Goal: Transaction & Acquisition: Purchase product/service

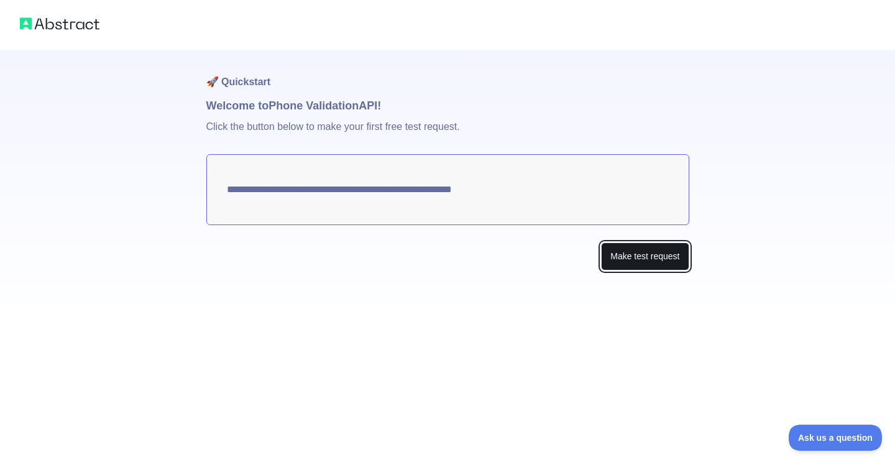
click at [621, 254] on button "Make test request" at bounding box center [645, 256] width 88 height 28
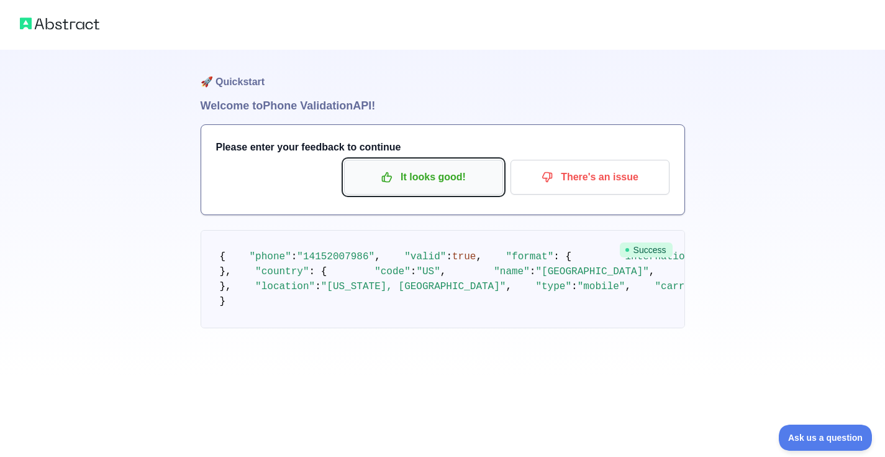
click at [448, 178] on p "It looks good!" at bounding box center [423, 176] width 140 height 21
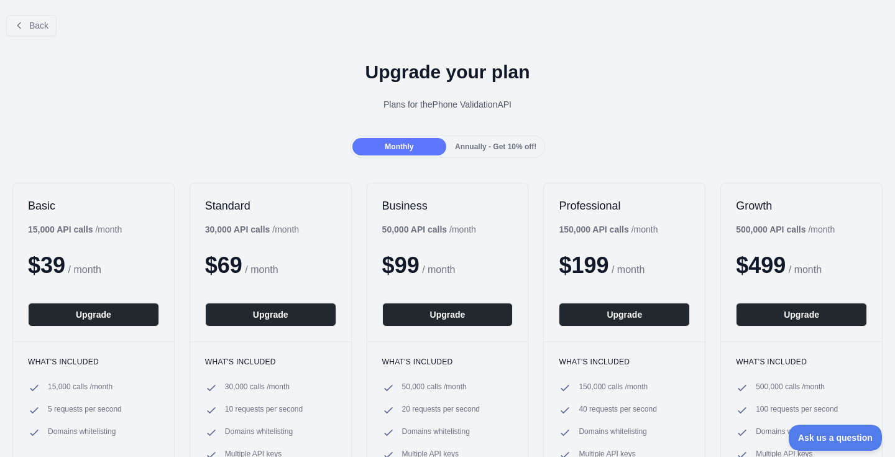
scroll to position [80, 0]
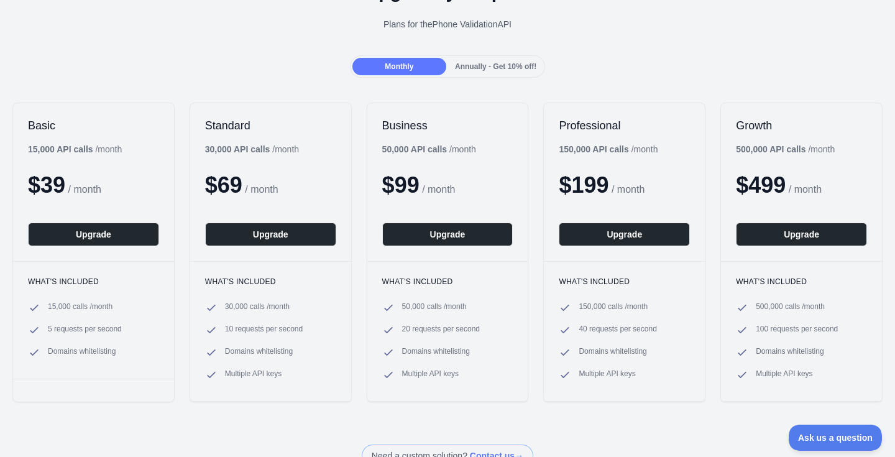
click at [91, 330] on span "5 requests per second" at bounding box center [85, 330] width 74 height 12
click at [90, 330] on span "5 requests per second" at bounding box center [85, 330] width 74 height 12
click at [89, 351] on span "Domains whitelisting" at bounding box center [82, 352] width 68 height 12
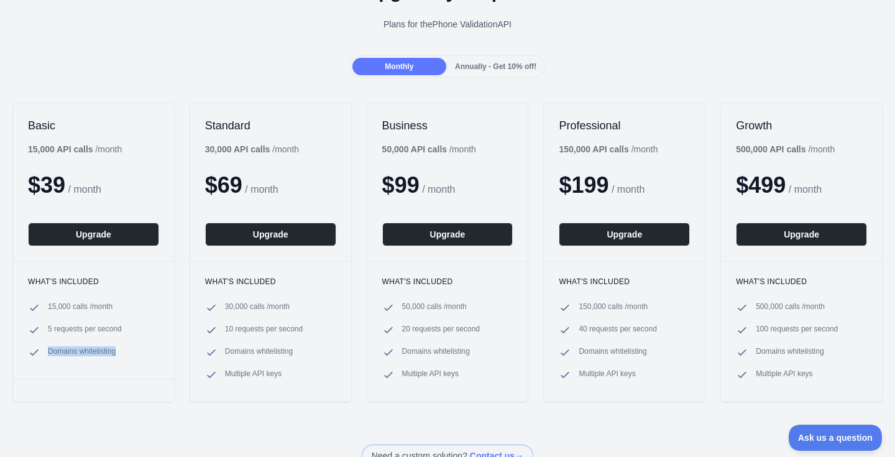
drag, startPoint x: 89, startPoint y: 351, endPoint x: 95, endPoint y: 347, distance: 6.7
click at [89, 351] on span "Domains whitelisting" at bounding box center [82, 352] width 68 height 12
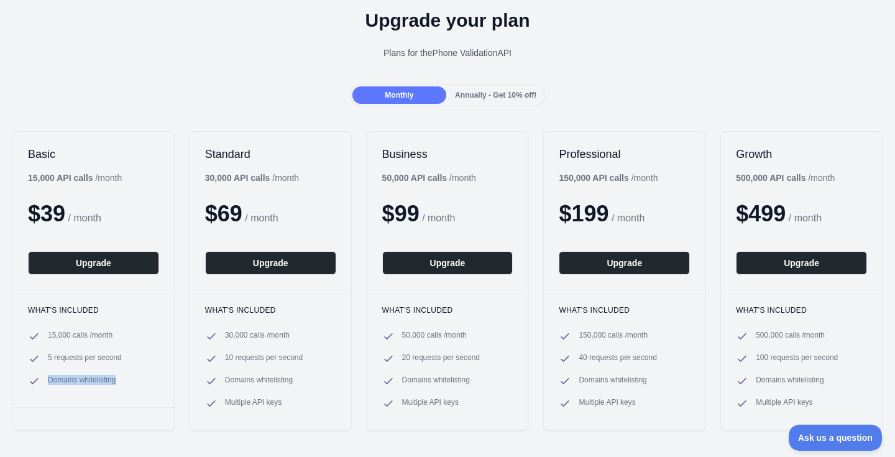
scroll to position [0, 0]
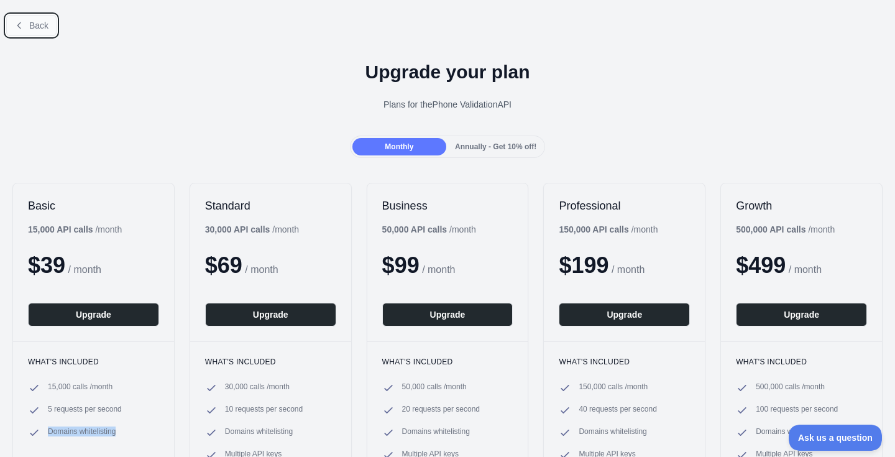
click at [22, 23] on icon at bounding box center [19, 26] width 10 height 10
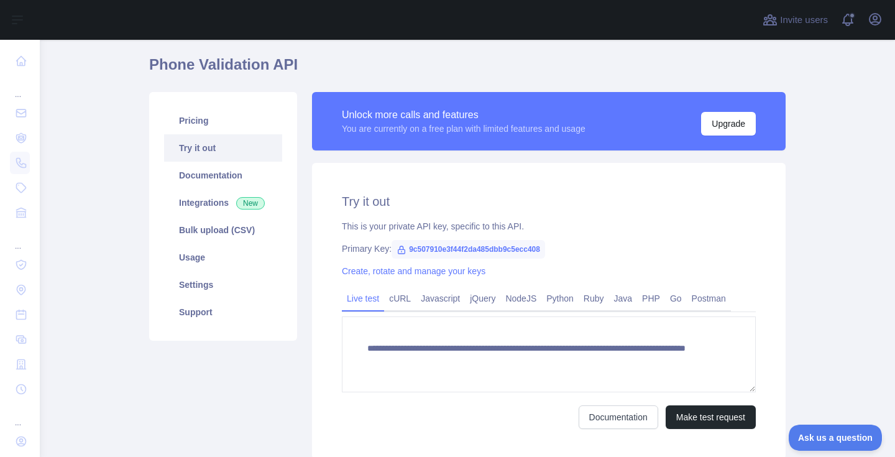
scroll to position [103, 0]
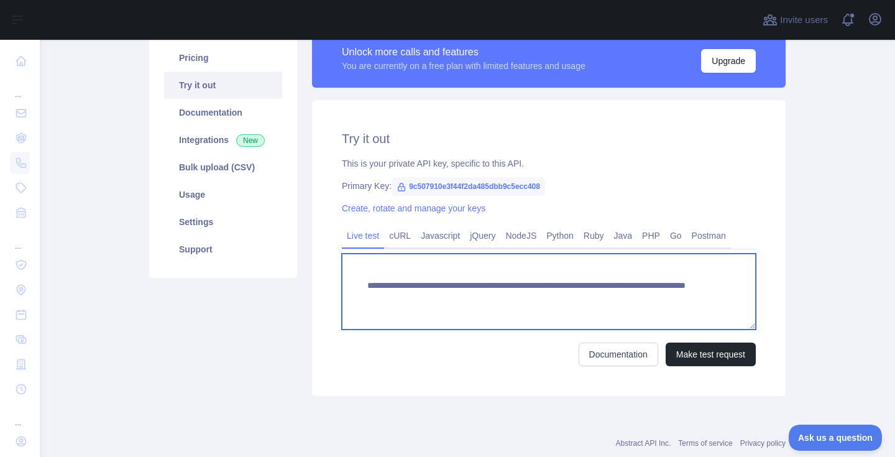
click at [410, 270] on textarea "**********" at bounding box center [549, 291] width 414 height 76
click at [422, 286] on textarea "**********" at bounding box center [549, 291] width 414 height 76
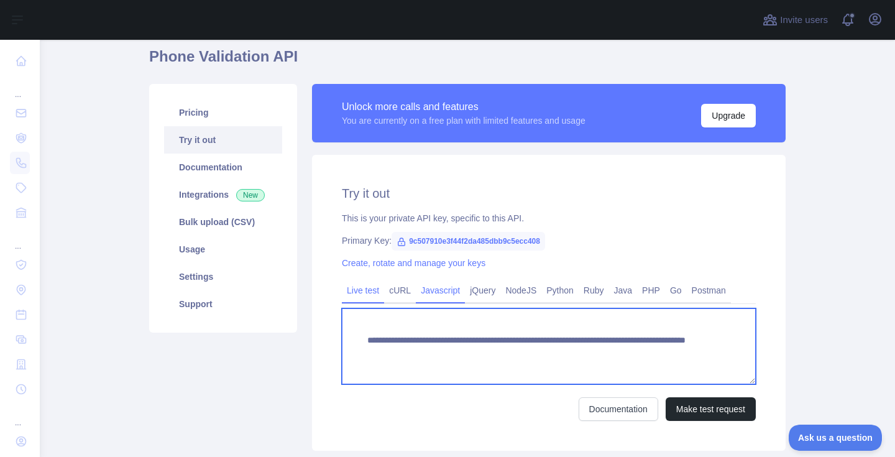
scroll to position [0, 0]
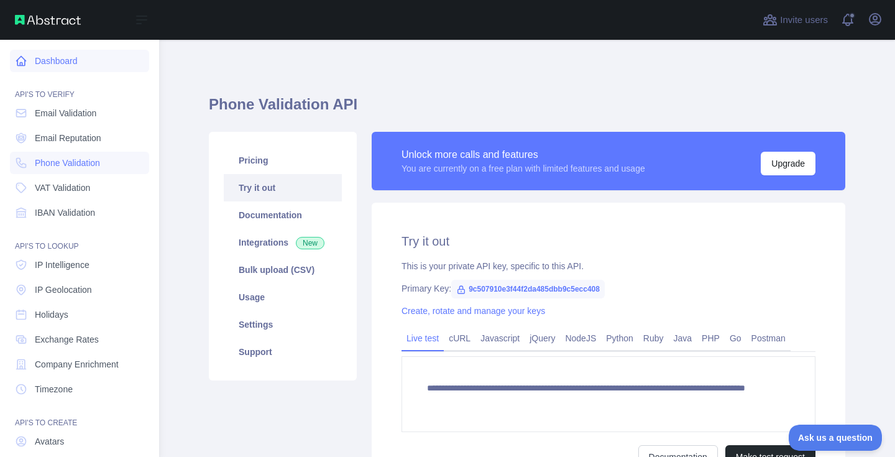
click at [53, 58] on link "Dashboard" at bounding box center [79, 61] width 139 height 22
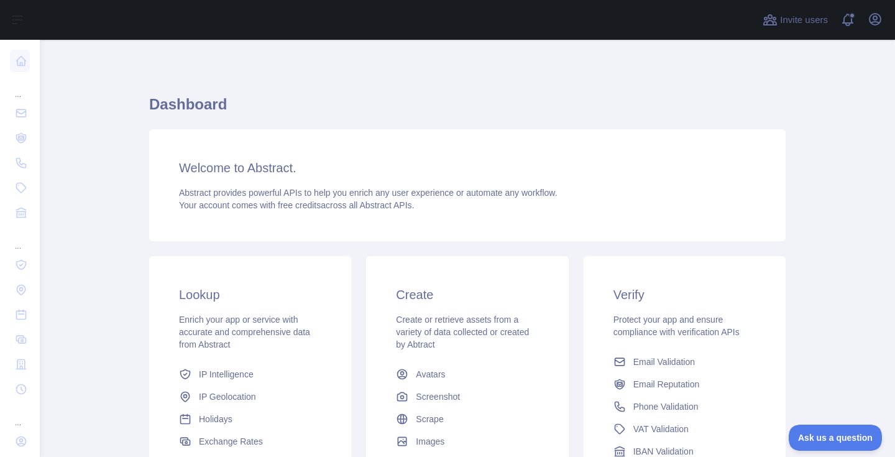
click at [230, 188] on span "Abstract provides powerful APIs to help you enrich any user experience or autom…" at bounding box center [368, 193] width 378 height 10
click at [240, 193] on span "Abstract provides powerful APIs to help you enrich any user experience or autom…" at bounding box center [368, 193] width 378 height 10
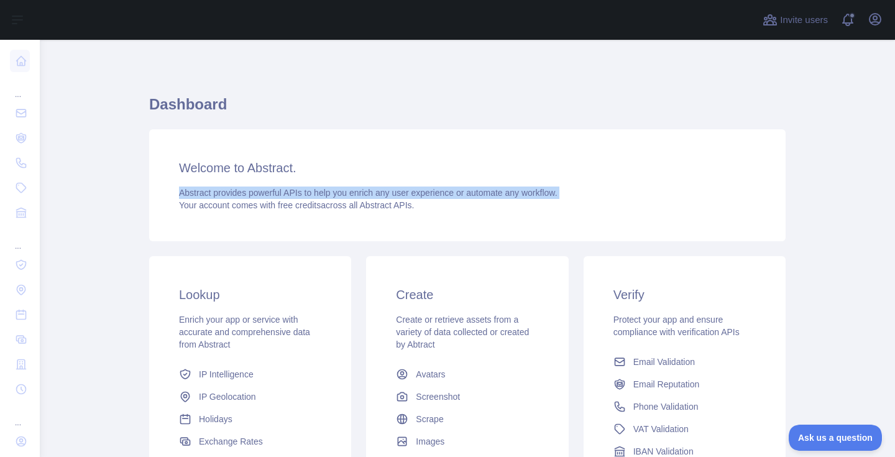
click at [240, 193] on span "Abstract provides powerful APIs to help you enrich any user experience or autom…" at bounding box center [368, 193] width 378 height 10
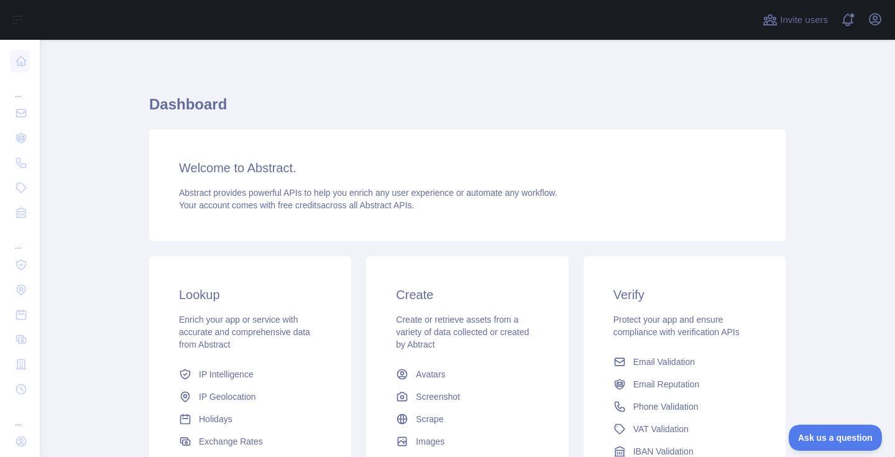
click at [271, 206] on span "Your account comes with free credits across all Abstract APIs." at bounding box center [296, 205] width 235 height 10
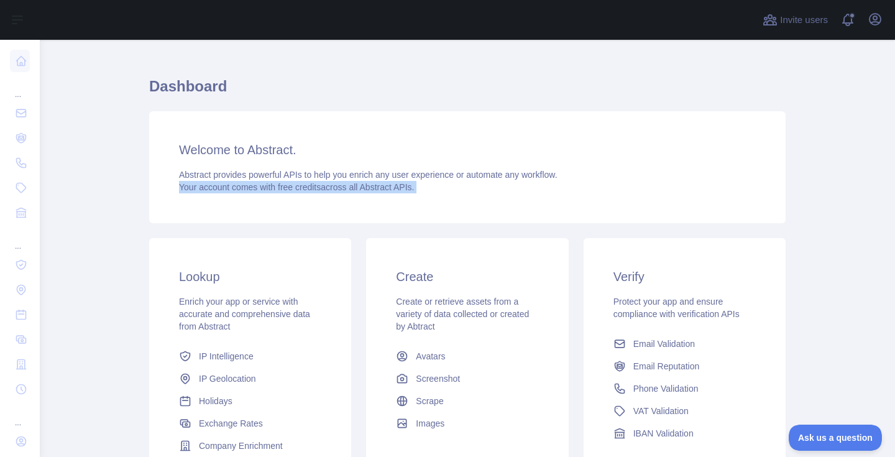
scroll to position [80, 0]
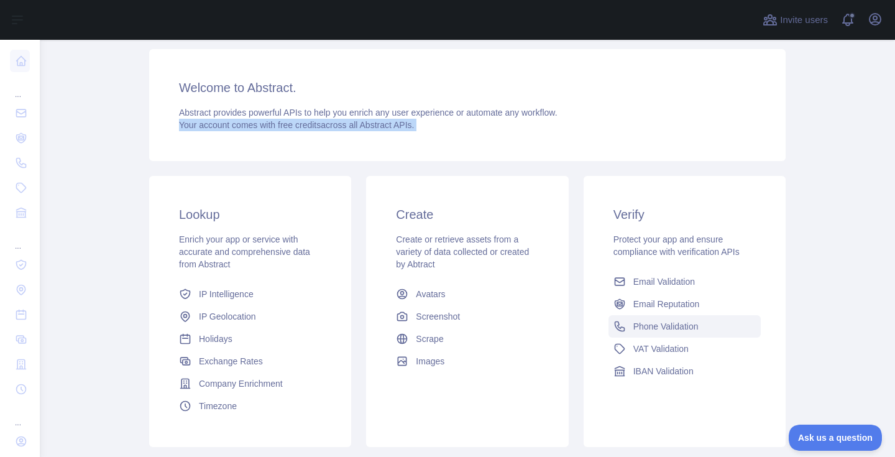
click at [640, 326] on span "Phone Validation" at bounding box center [665, 326] width 65 height 12
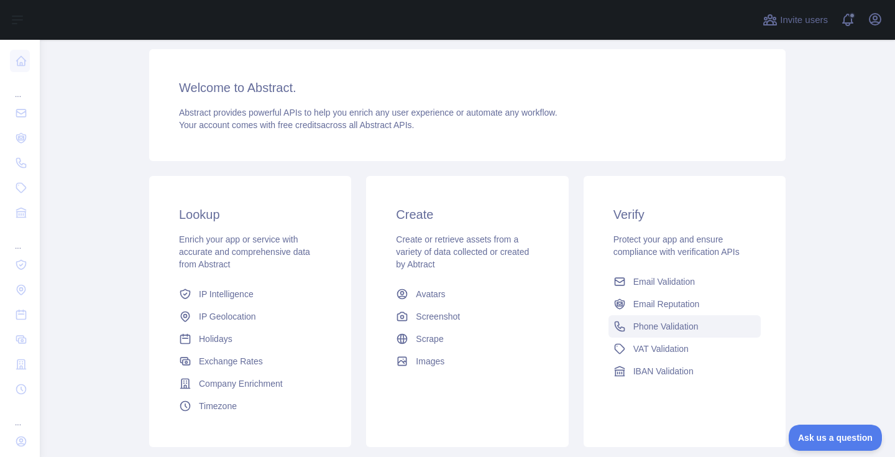
scroll to position [80, 0]
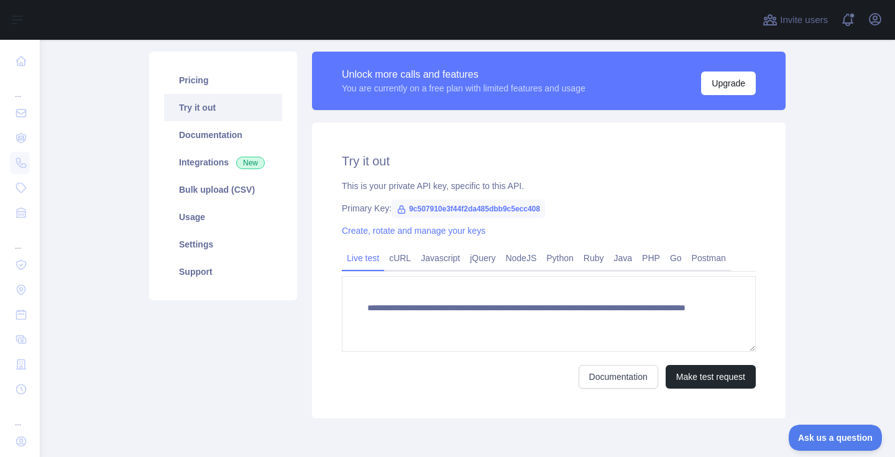
click at [410, 184] on div "This is your private API key, specific to this API." at bounding box center [549, 186] width 414 height 12
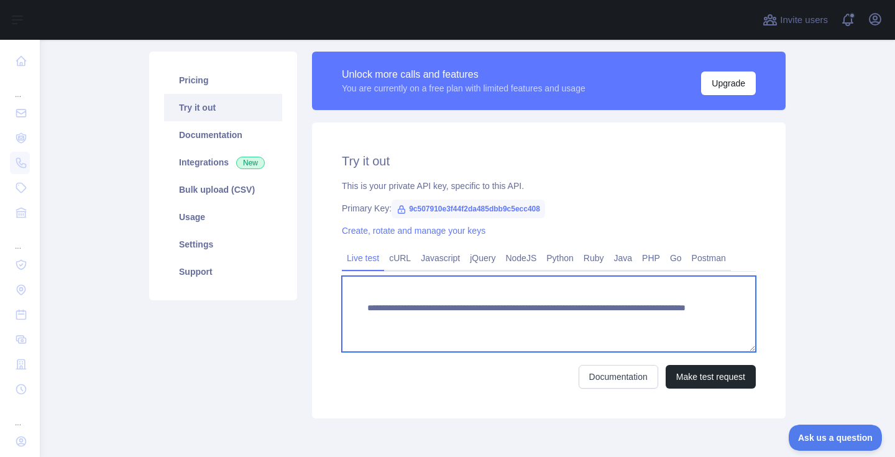
click at [446, 311] on textarea "**********" at bounding box center [549, 314] width 414 height 76
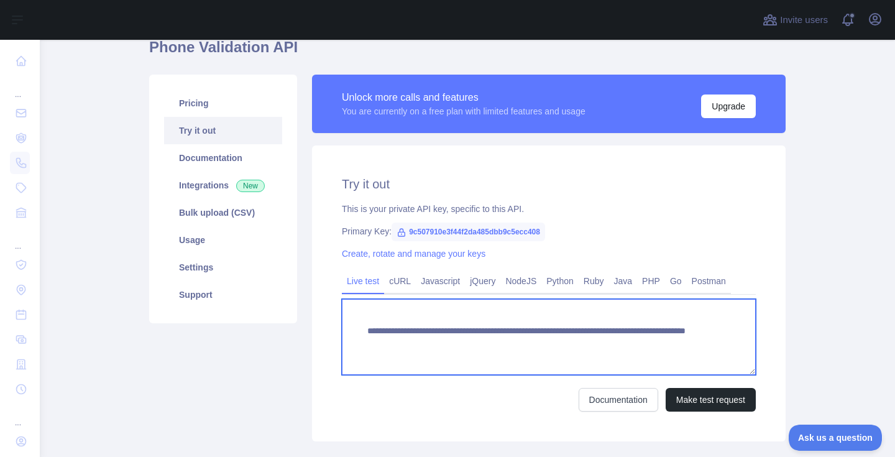
scroll to position [0, 0]
